Goal: Find specific page/section: Find specific page/section

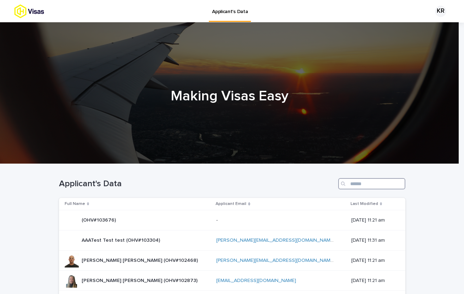
click at [361, 182] on input "Search" at bounding box center [371, 183] width 67 height 11
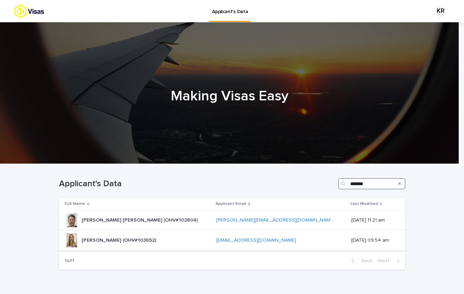
type input "*******"
click at [138, 241] on p "[PERSON_NAME] (OHV#103652)" at bounding box center [120, 239] width 76 height 7
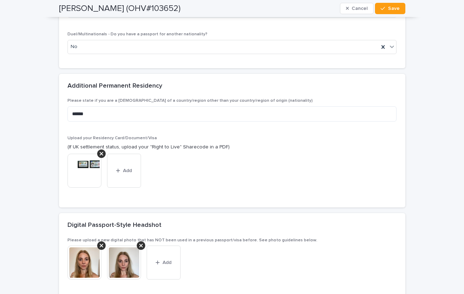
scroll to position [1010, 0]
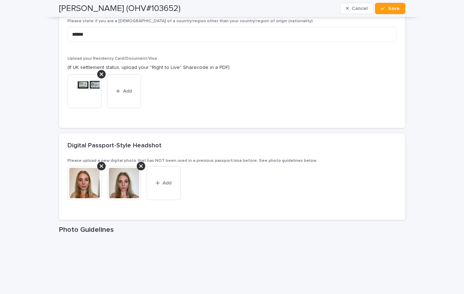
click at [113, 192] on img at bounding box center [124, 183] width 34 height 34
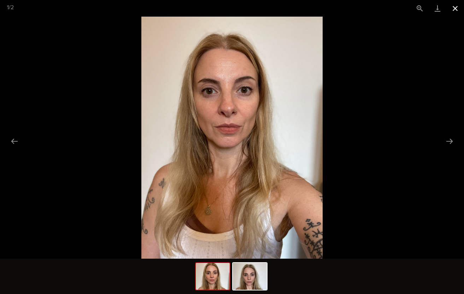
click at [458, 7] on button "Close gallery" at bounding box center [455, 8] width 18 height 17
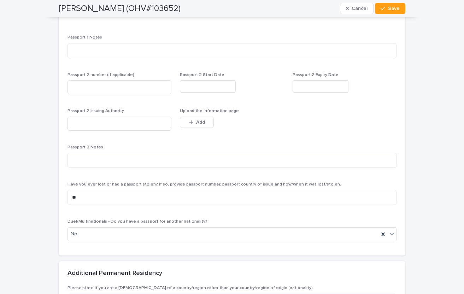
scroll to position [931, 0]
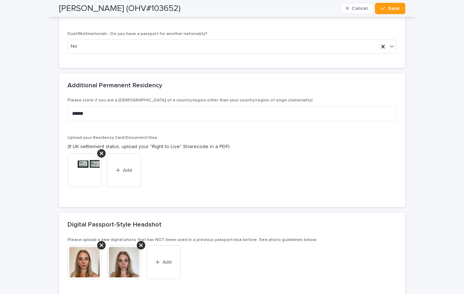
click at [78, 172] on img at bounding box center [84, 170] width 34 height 34
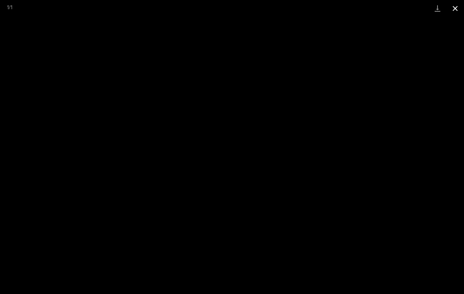
click at [455, 9] on button "Close gallery" at bounding box center [455, 8] width 18 height 17
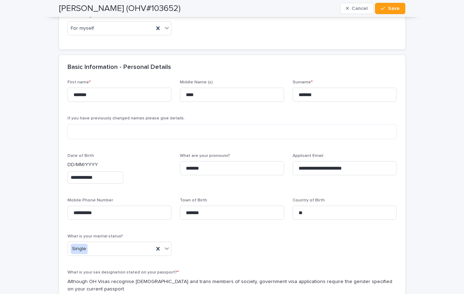
scroll to position [0, 0]
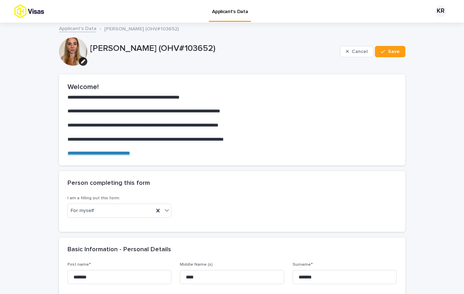
click at [21, 13] on img at bounding box center [41, 11] width 55 height 14
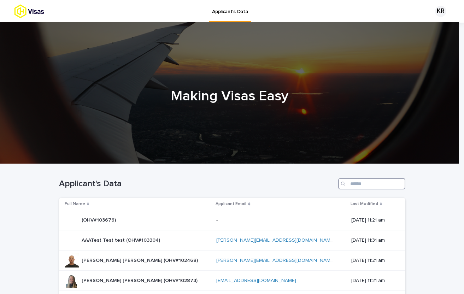
click at [356, 184] on input "Search" at bounding box center [371, 183] width 67 height 11
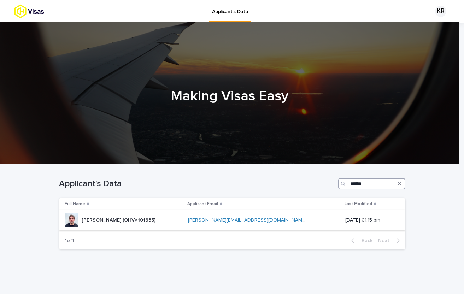
type input "******"
click at [159, 213] on div "[PERSON_NAME] (OHV#101635) [PERSON_NAME] (OHV#101635)" at bounding box center [124, 220] width 118 height 14
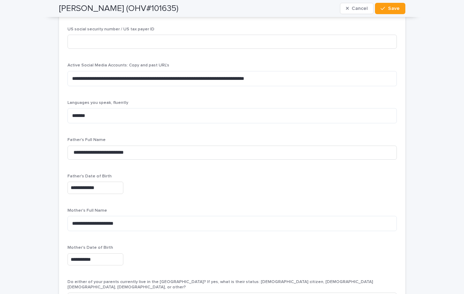
scroll to position [1501, 0]
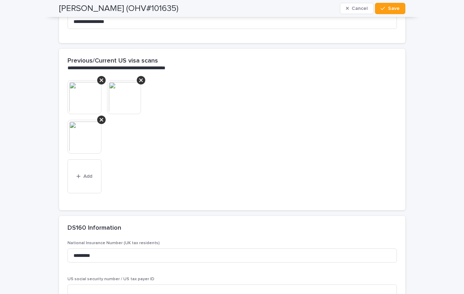
click at [118, 103] on img at bounding box center [124, 97] width 34 height 34
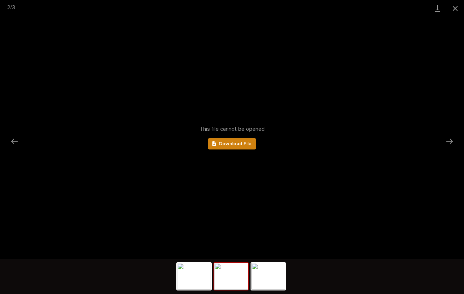
click at [238, 143] on span "Download File" at bounding box center [235, 143] width 33 height 5
click at [458, 7] on button "Close gallery" at bounding box center [455, 8] width 18 height 17
